Goal: Navigation & Orientation: Find specific page/section

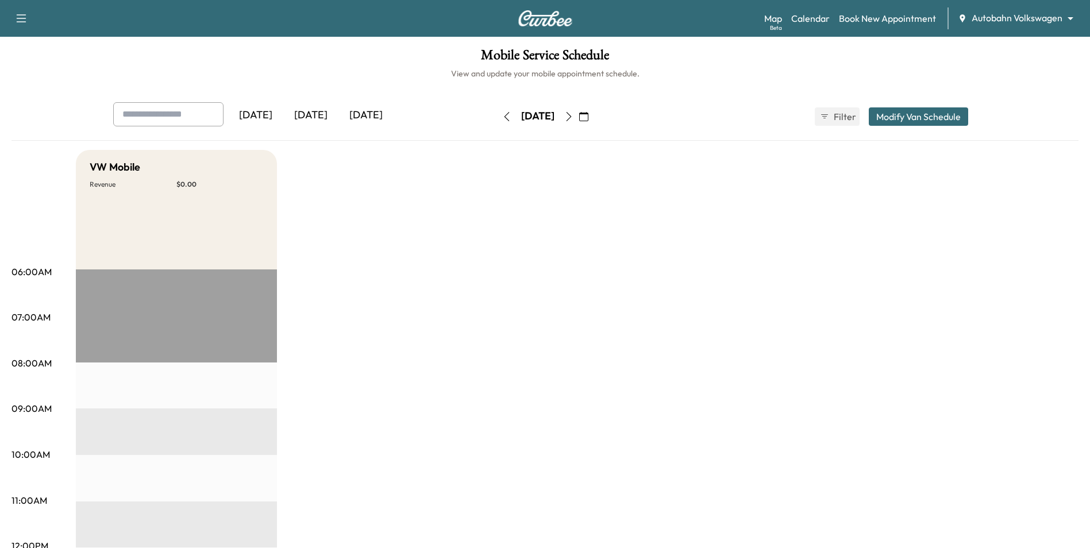
click at [504, 115] on icon "button" at bounding box center [506, 116] width 5 height 9
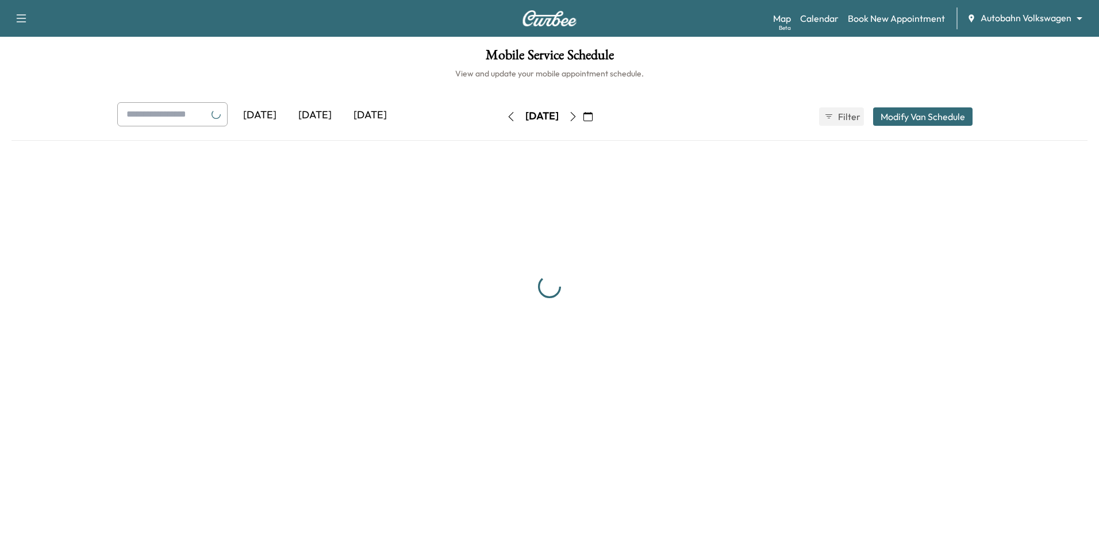
click at [501, 116] on button "button" at bounding box center [511, 116] width 20 height 18
click at [506, 116] on icon "button" at bounding box center [510, 116] width 9 height 9
click at [501, 116] on button "button" at bounding box center [511, 116] width 20 height 18
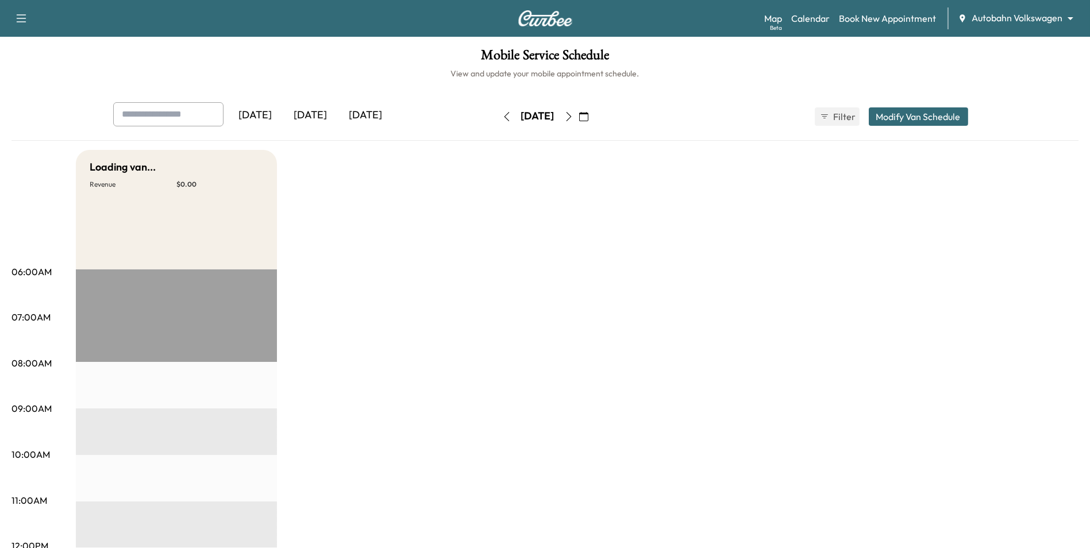
click at [502, 116] on icon "button" at bounding box center [506, 116] width 9 height 9
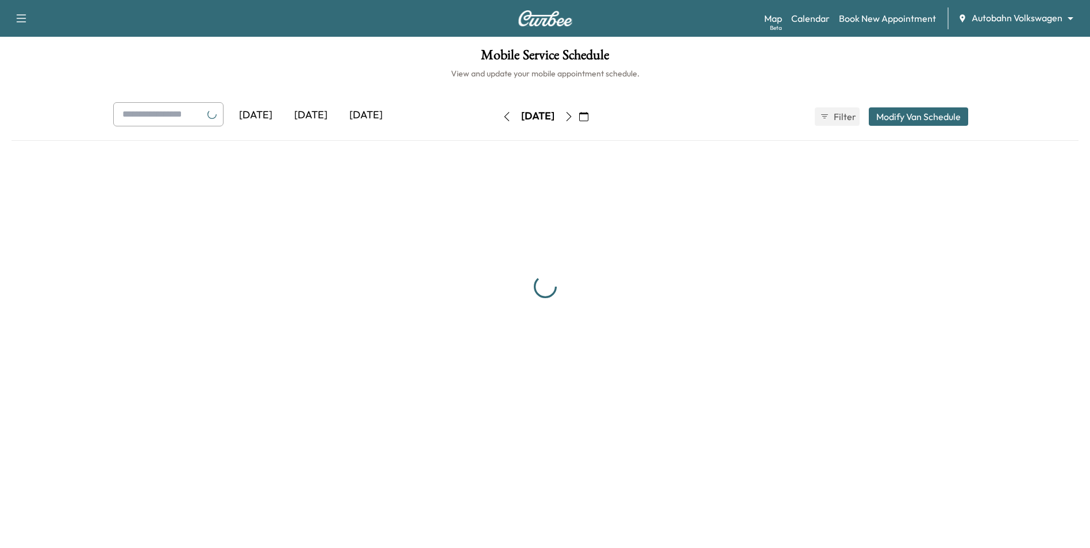
click at [497, 116] on button "button" at bounding box center [507, 116] width 20 height 18
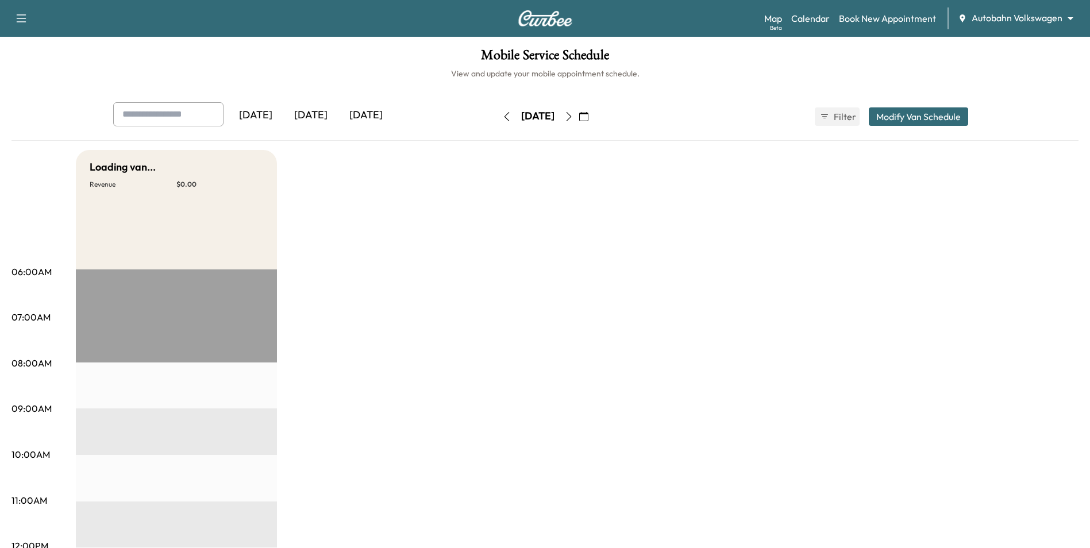
click at [502, 115] on icon "button" at bounding box center [506, 116] width 9 height 9
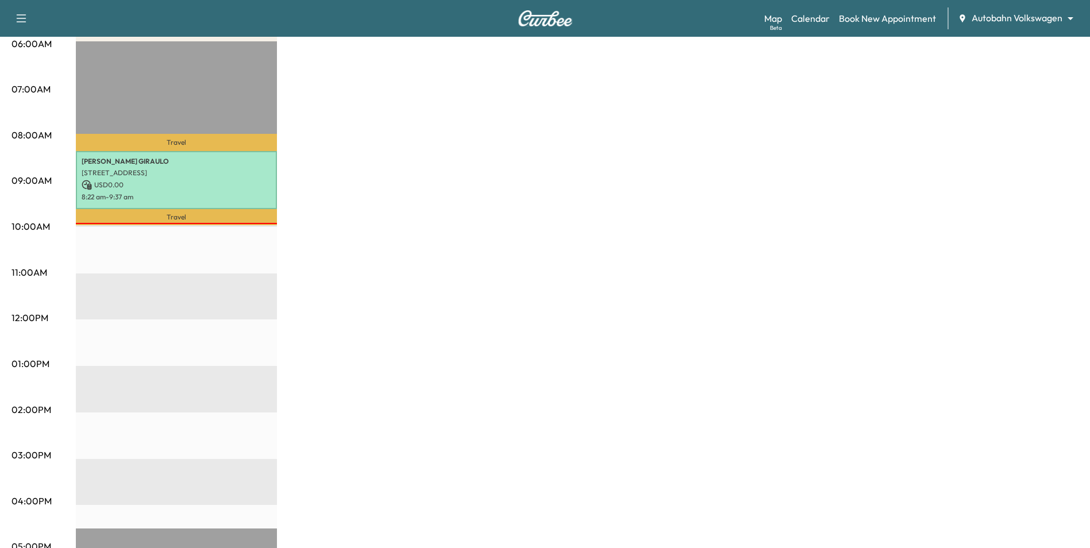
scroll to position [172, 0]
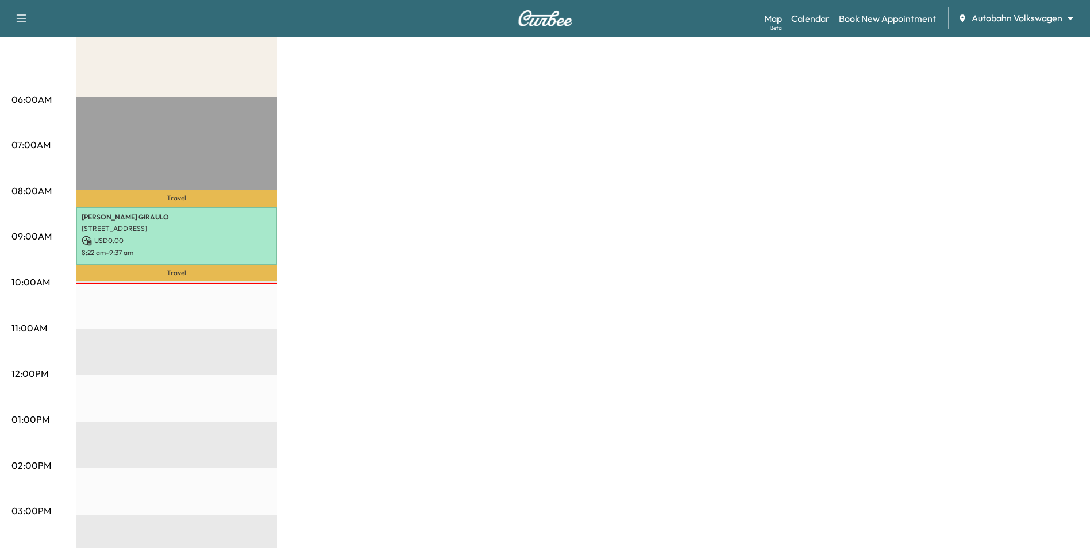
drag, startPoint x: 445, startPoint y: 382, endPoint x: 432, endPoint y: 386, distance: 13.5
click at [445, 383] on div "VW Mobile Revenue $ 0.00 Work Time 75 mins Transit Time 44 mins Travel [PERSON_…" at bounding box center [577, 409] width 1003 height 862
